Goal: Navigation & Orientation: Find specific page/section

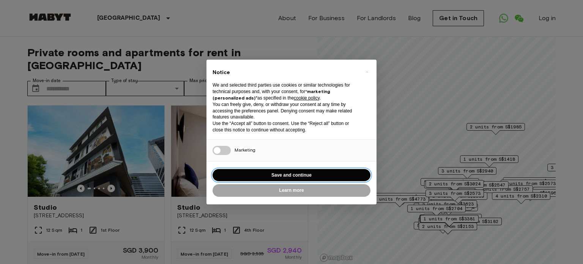
click at [269, 171] on button "Save and continue" at bounding box center [291, 175] width 158 height 13
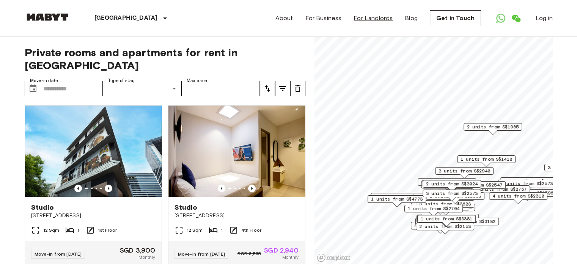
click at [373, 20] on link "For Landlords" at bounding box center [373, 18] width 39 height 9
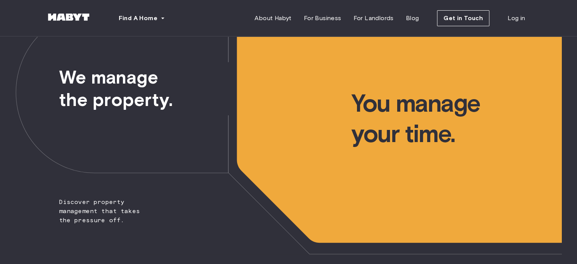
scroll to position [38, 0]
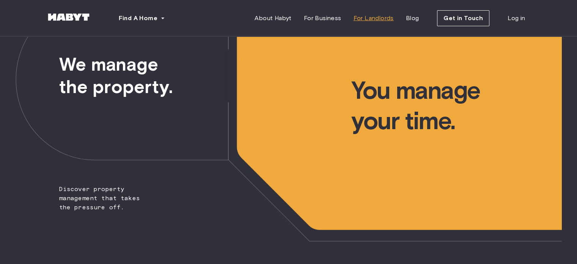
click at [366, 17] on span "For Landlords" at bounding box center [373, 18] width 40 height 9
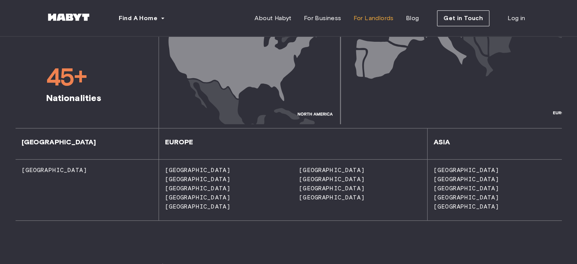
scroll to position [569, 0]
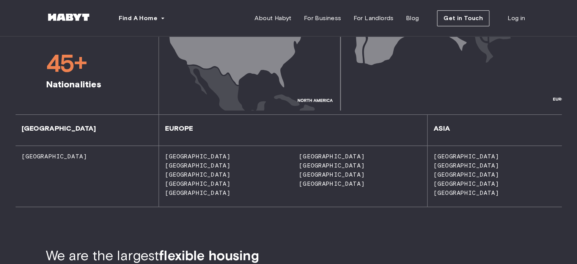
click at [436, 154] on span "[GEOGRAPHIC_DATA]" at bounding box center [464, 155] width 72 height 7
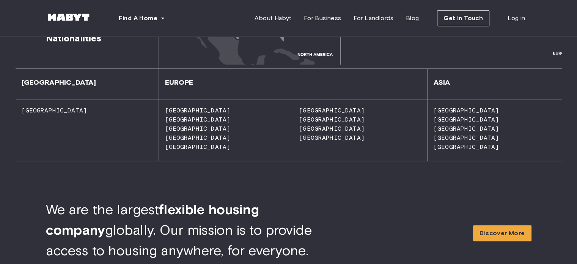
scroll to position [683, 0]
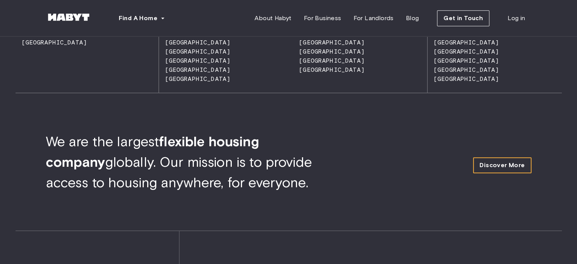
click at [495, 163] on span "Discover More" at bounding box center [501, 164] width 45 height 9
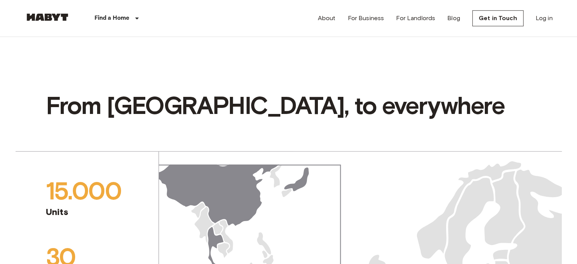
scroll to position [645, 0]
